Goal: Transaction & Acquisition: Download file/media

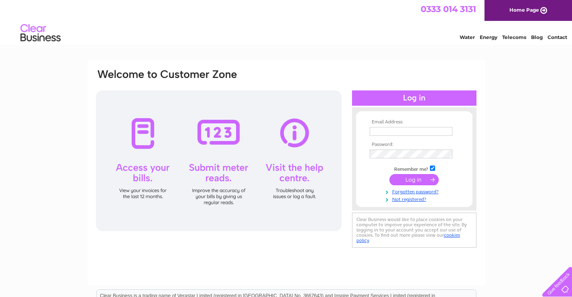
click at [402, 131] on input "text" at bounding box center [411, 131] width 83 height 9
type input "devisconveniencestore@hotmail.com"
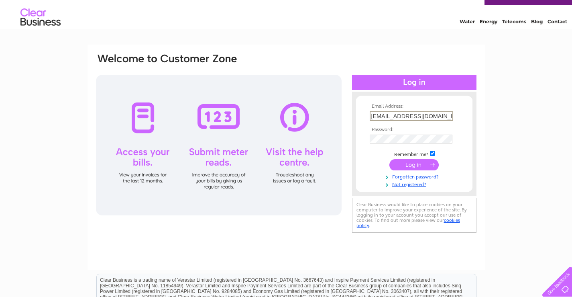
scroll to position [40, 0]
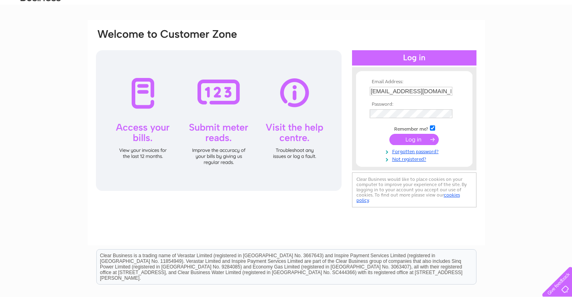
click at [407, 140] on input "submit" at bounding box center [414, 139] width 49 height 11
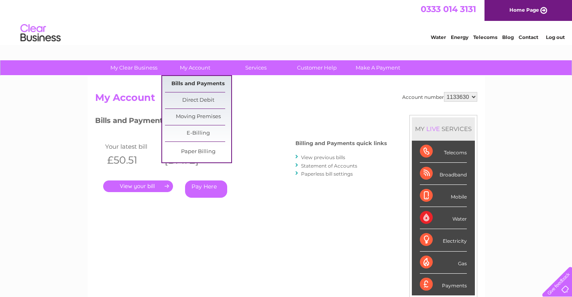
click at [200, 82] on link "Bills and Payments" at bounding box center [198, 84] width 66 height 16
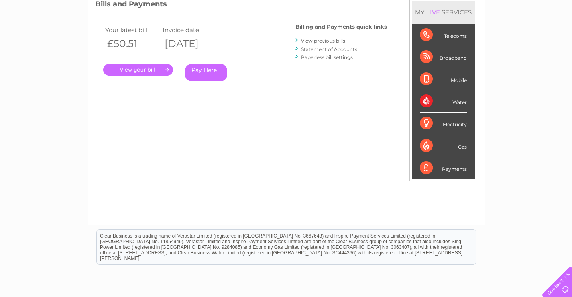
scroll to position [120, 0]
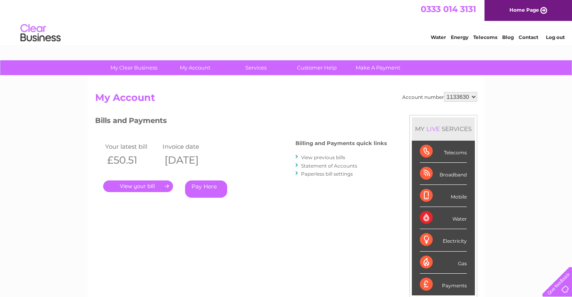
click at [333, 158] on link "View previous bills" at bounding box center [323, 157] width 44 height 6
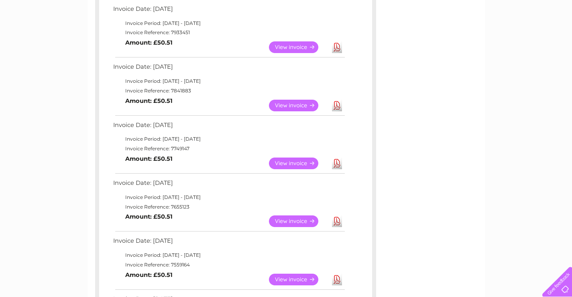
scroll to position [241, 0]
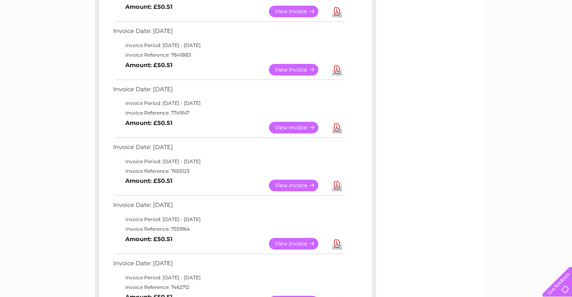
click at [337, 69] on link "Download" at bounding box center [337, 70] width 10 height 12
